Goal: Task Accomplishment & Management: Manage account settings

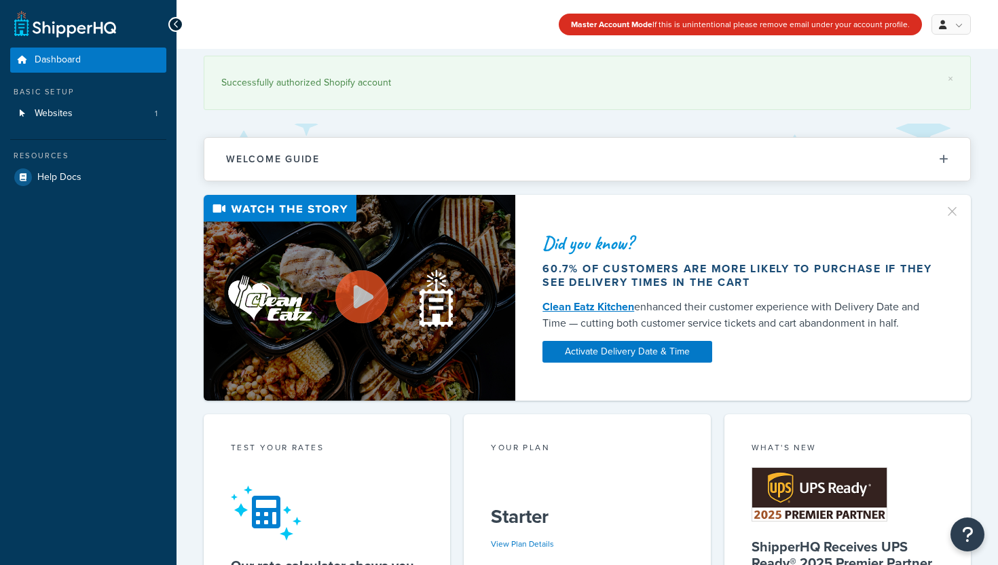
click at [62, 114] on span "Websites" at bounding box center [54, 114] width 38 height 12
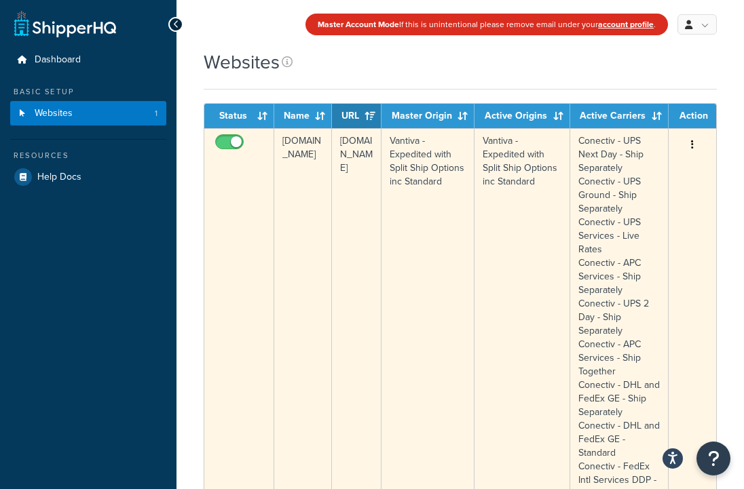
click at [695, 147] on button "button" at bounding box center [692, 145] width 19 height 22
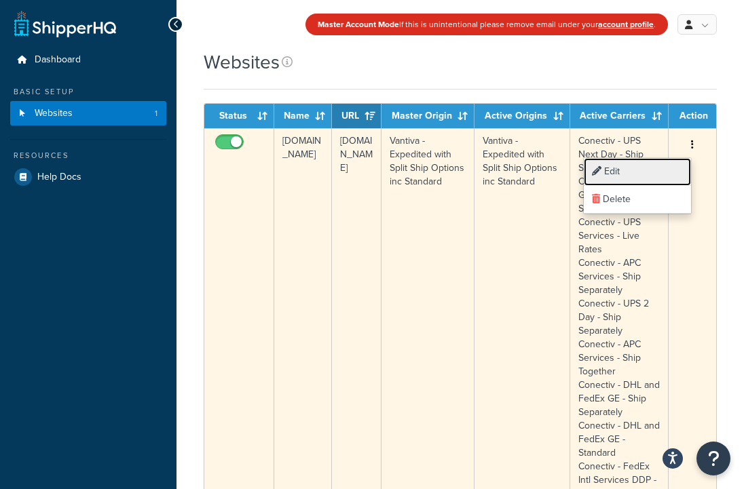
click at [645, 180] on link "Edit" at bounding box center [637, 172] width 107 height 28
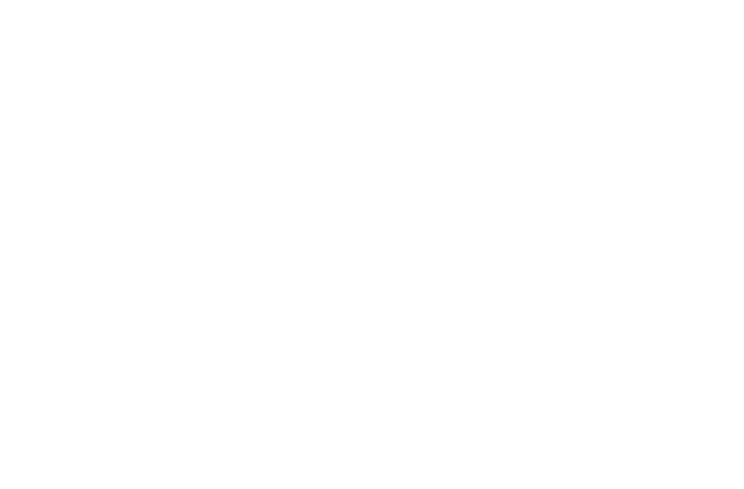
select select "138040"
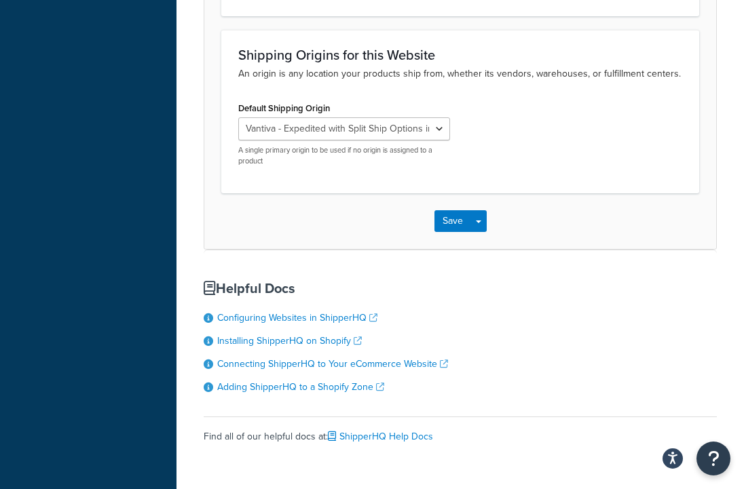
scroll to position [455, 0]
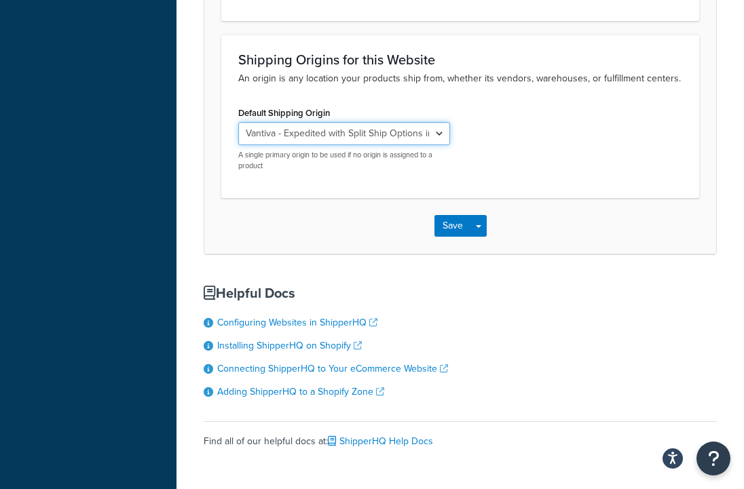
click at [346, 137] on select "El Famoso Artist Endeavor (OG) Graphik Dimensions Artivise Printful Caroline Wh…" at bounding box center [344, 133] width 212 height 23
